Goal: Check status: Check status

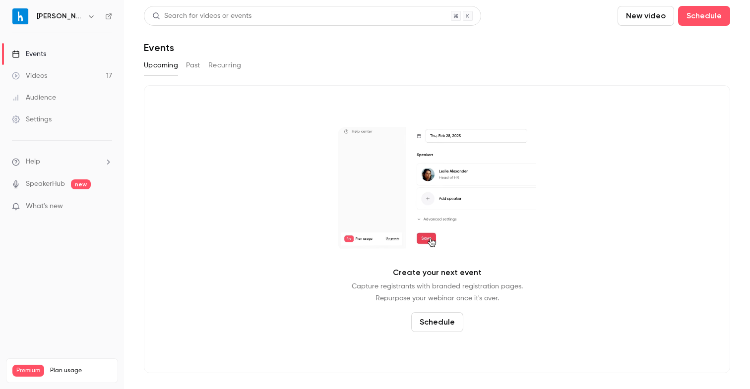
click at [197, 65] on button "Past" at bounding box center [193, 66] width 14 height 16
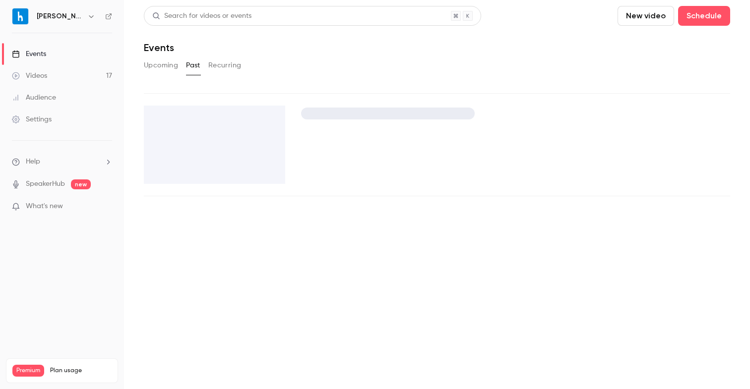
click at [161, 67] on main "Search for videos or events New video Schedule Events Upcoming Past Recurring" at bounding box center [437, 194] width 626 height 389
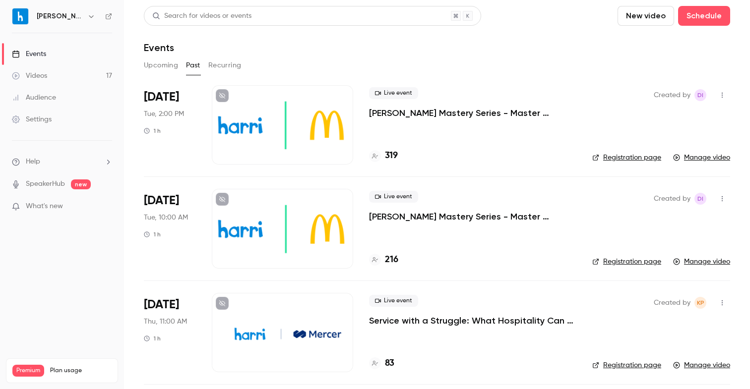
click at [170, 69] on button "Upcoming" at bounding box center [161, 66] width 34 height 16
